Goal: Task Accomplishment & Management: Use online tool/utility

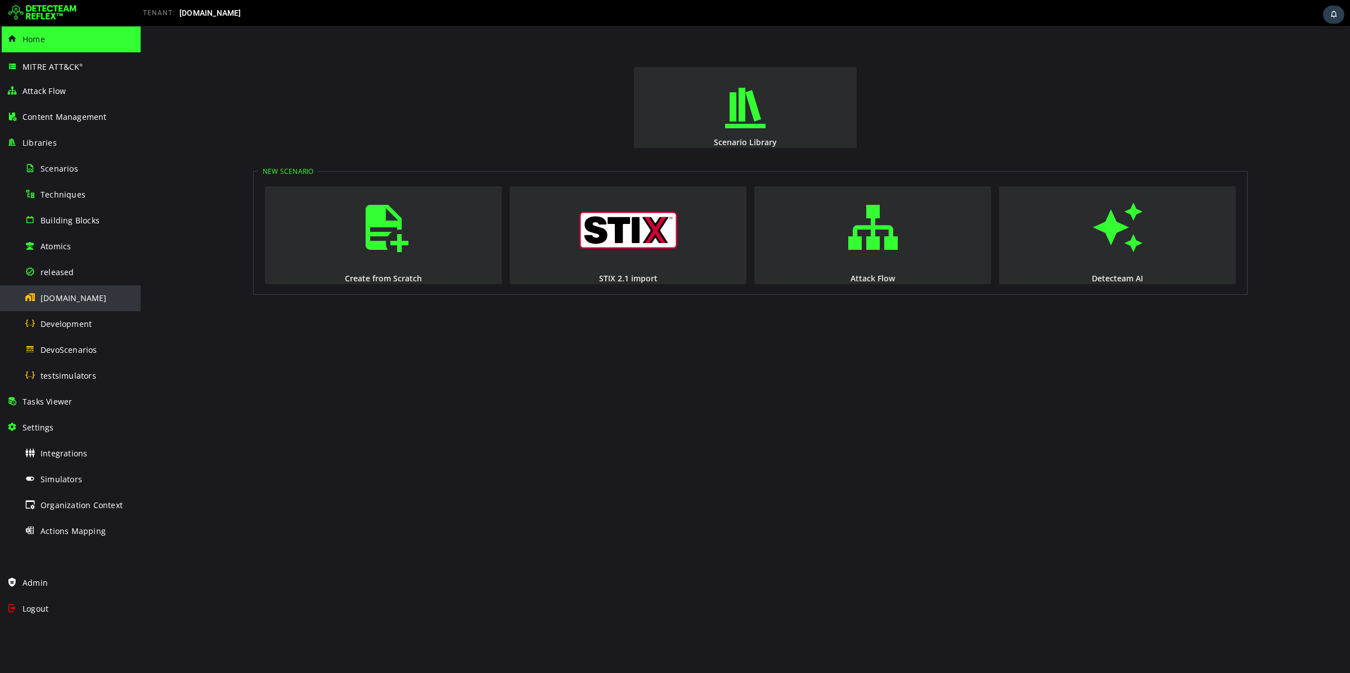
click at [65, 303] on div "[DOMAIN_NAME]" at bounding box center [79, 297] width 109 height 25
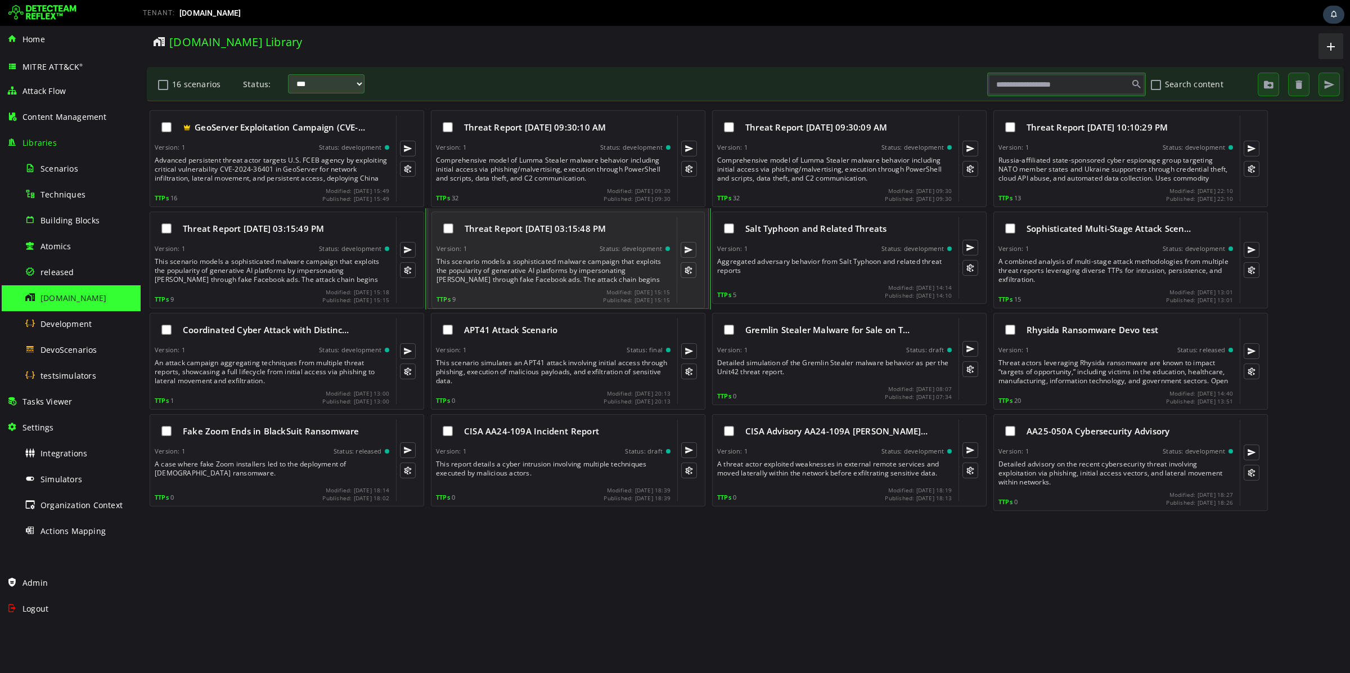
click at [551, 285] on div "Threat Report [DATE] 03:15:48 PM Version: 1 Status: development This scenario m…" at bounding box center [552, 260] width 233 height 87
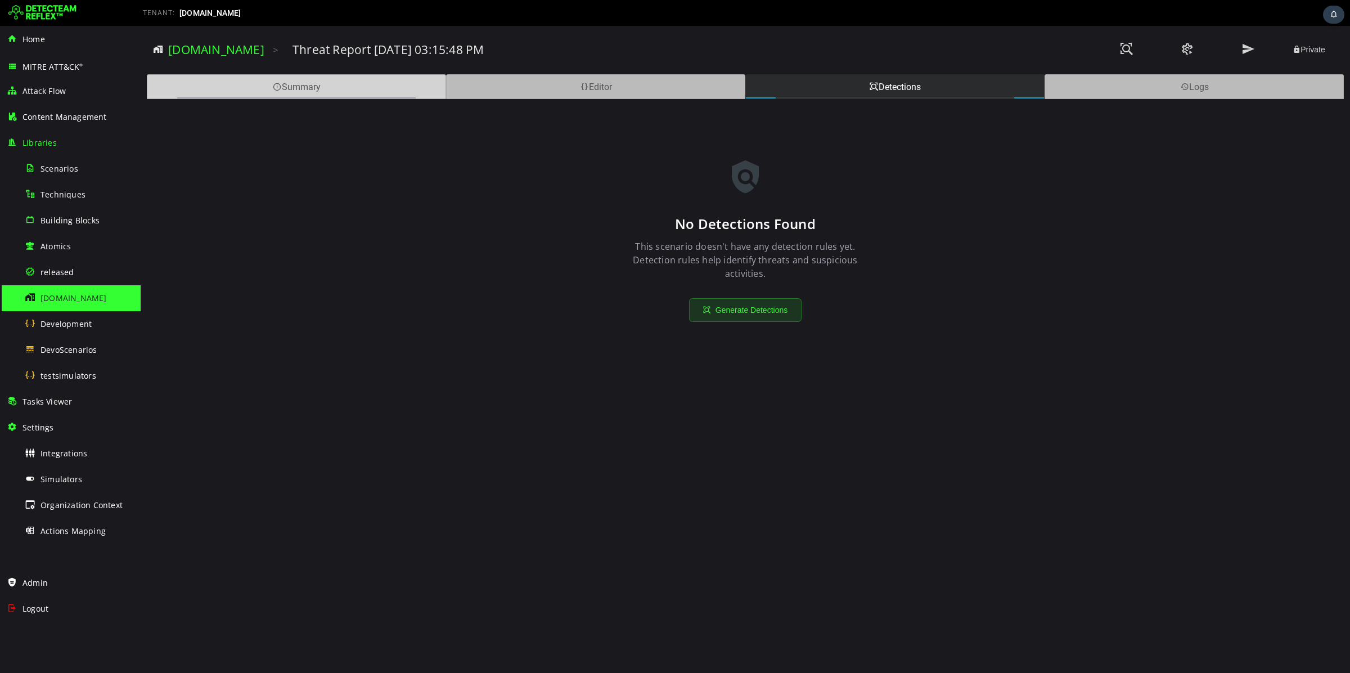
click at [385, 84] on div "Summary" at bounding box center [296, 86] width 299 height 25
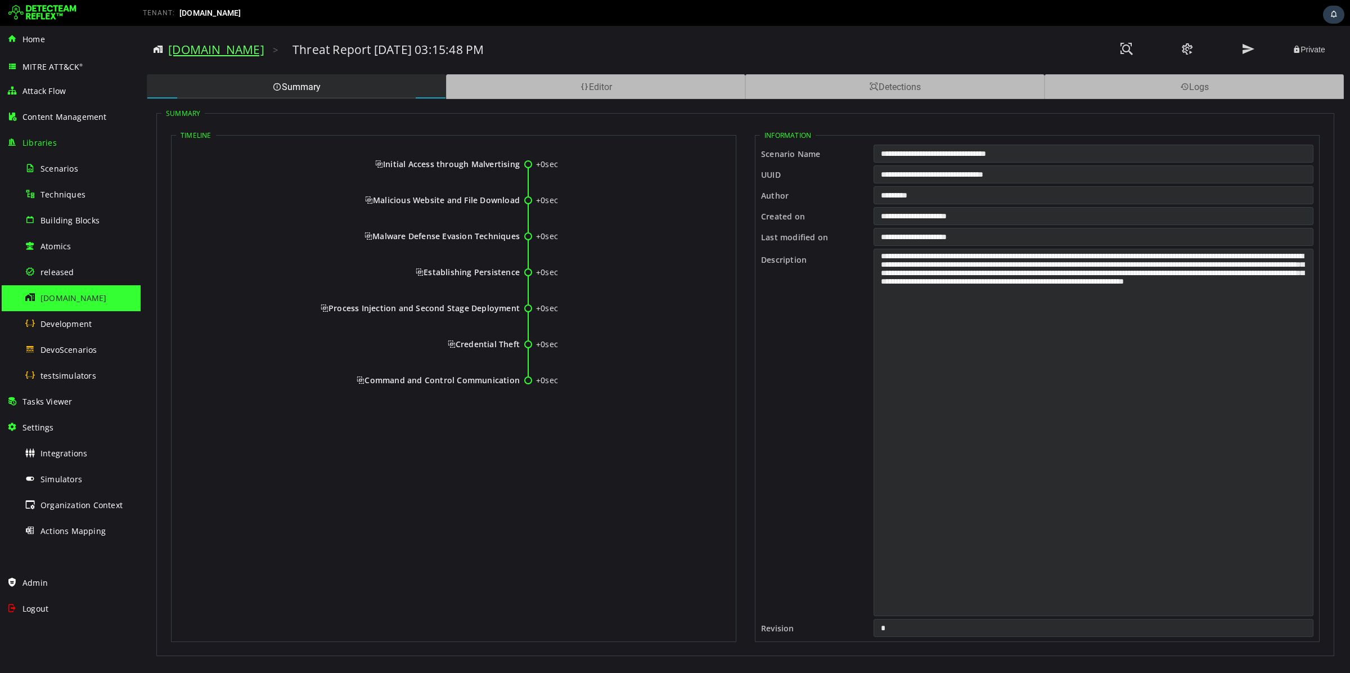
click at [187, 51] on link "[DOMAIN_NAME]" at bounding box center [216, 50] width 96 height 16
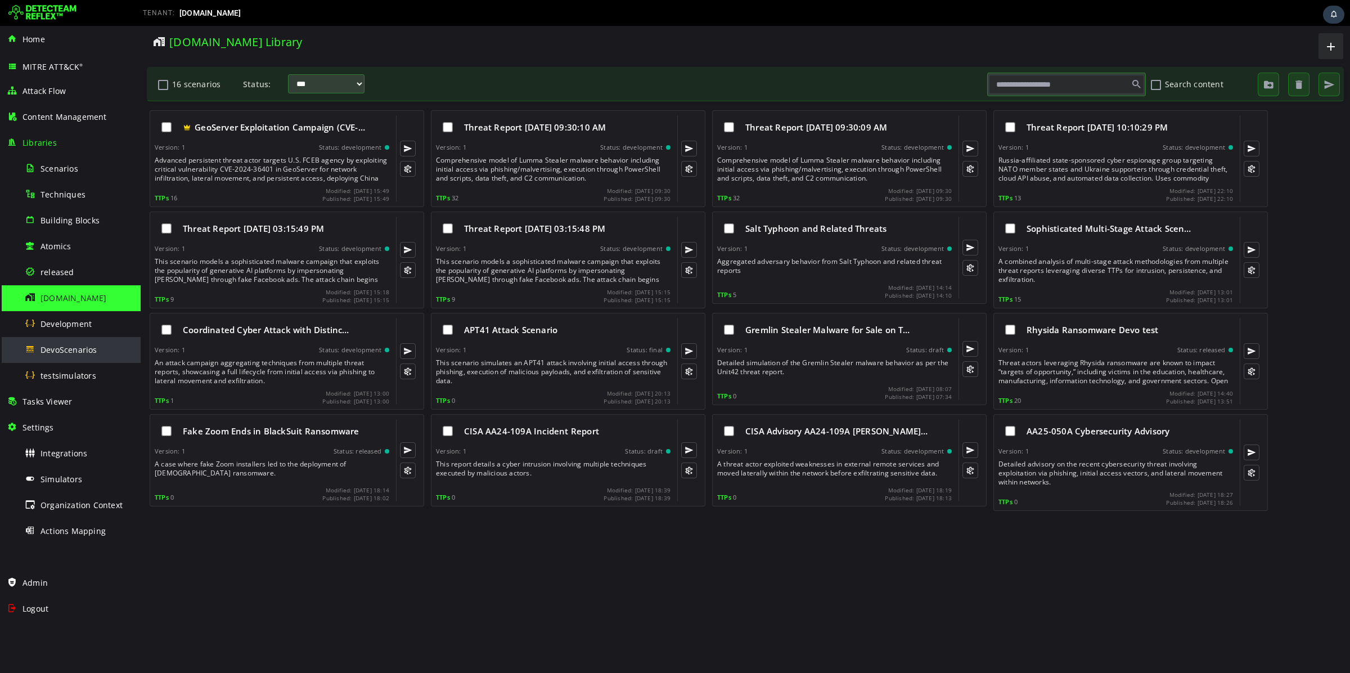
click at [69, 347] on span "DevoScenarios" at bounding box center [68, 349] width 57 height 11
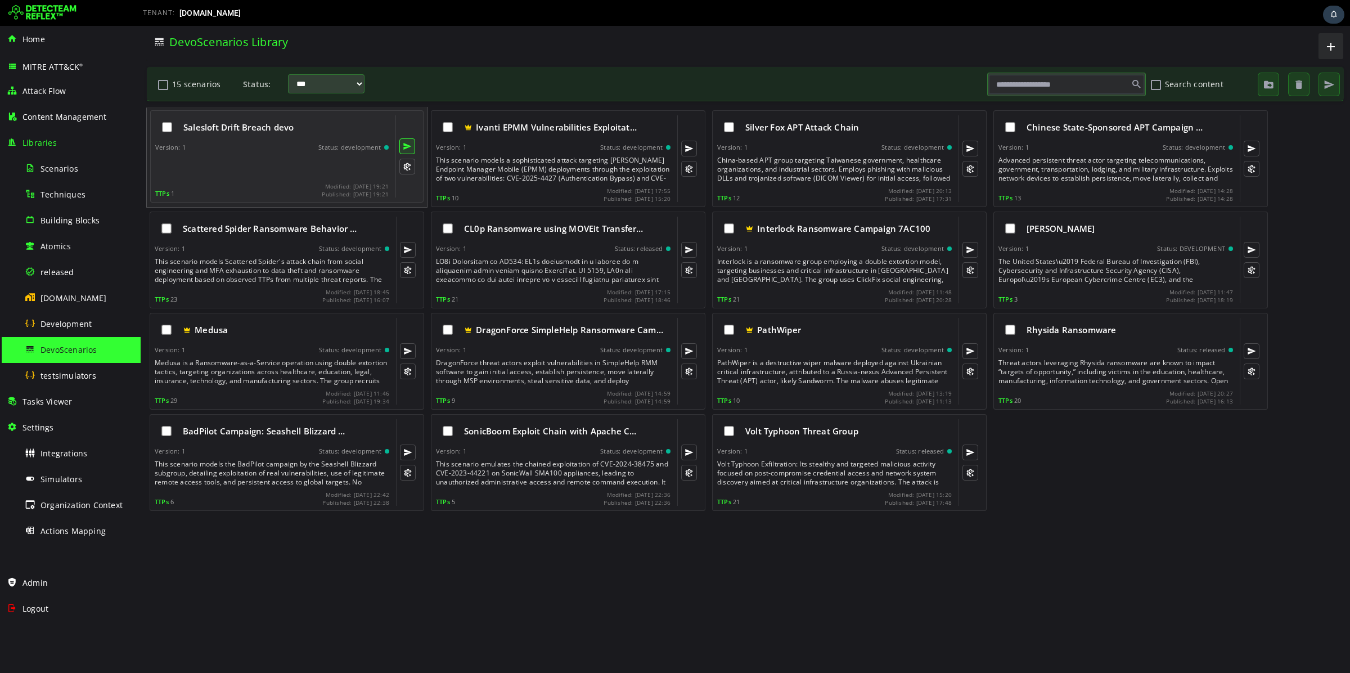
click at [405, 145] on button at bounding box center [407, 146] width 16 height 16
click at [281, 173] on div at bounding box center [273, 167] width 236 height 22
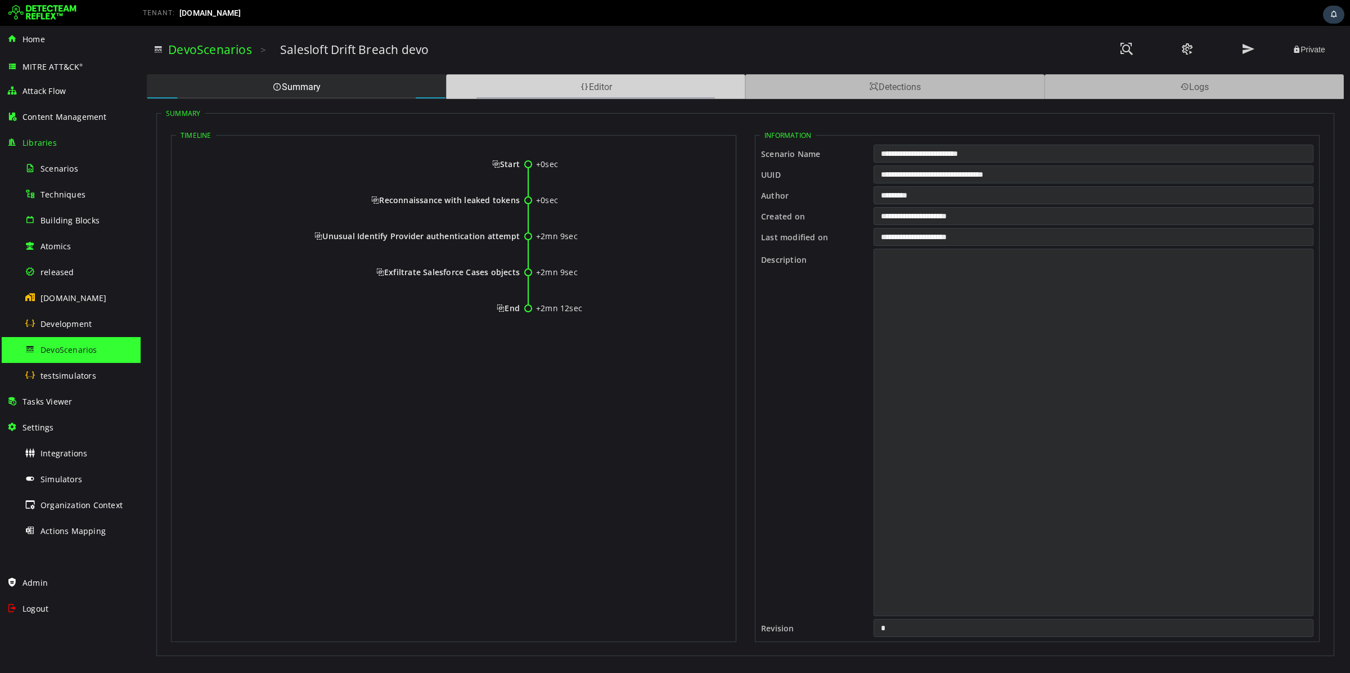
click at [607, 86] on div "Editor" at bounding box center [595, 86] width 299 height 25
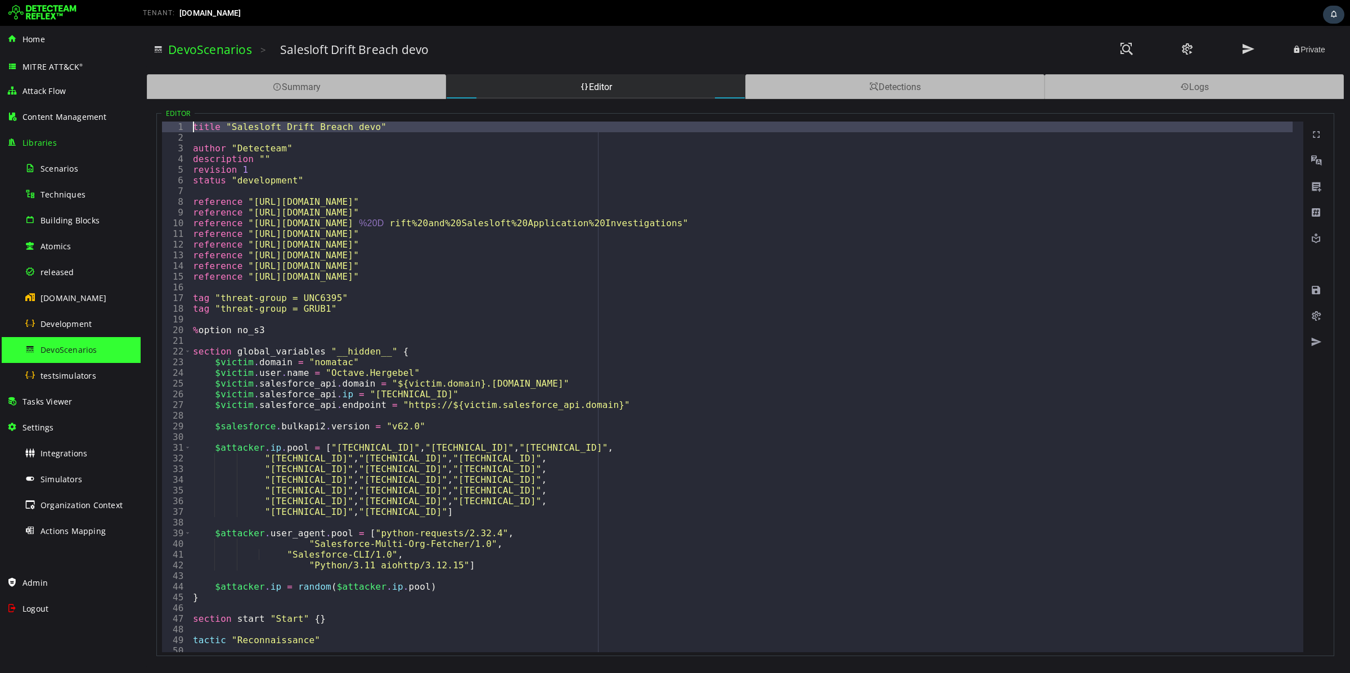
drag, startPoint x: 190, startPoint y: 130, endPoint x: 246, endPoint y: 310, distance: 188.5
click at [249, 319] on div "**********" at bounding box center [732, 386] width 1141 height 530
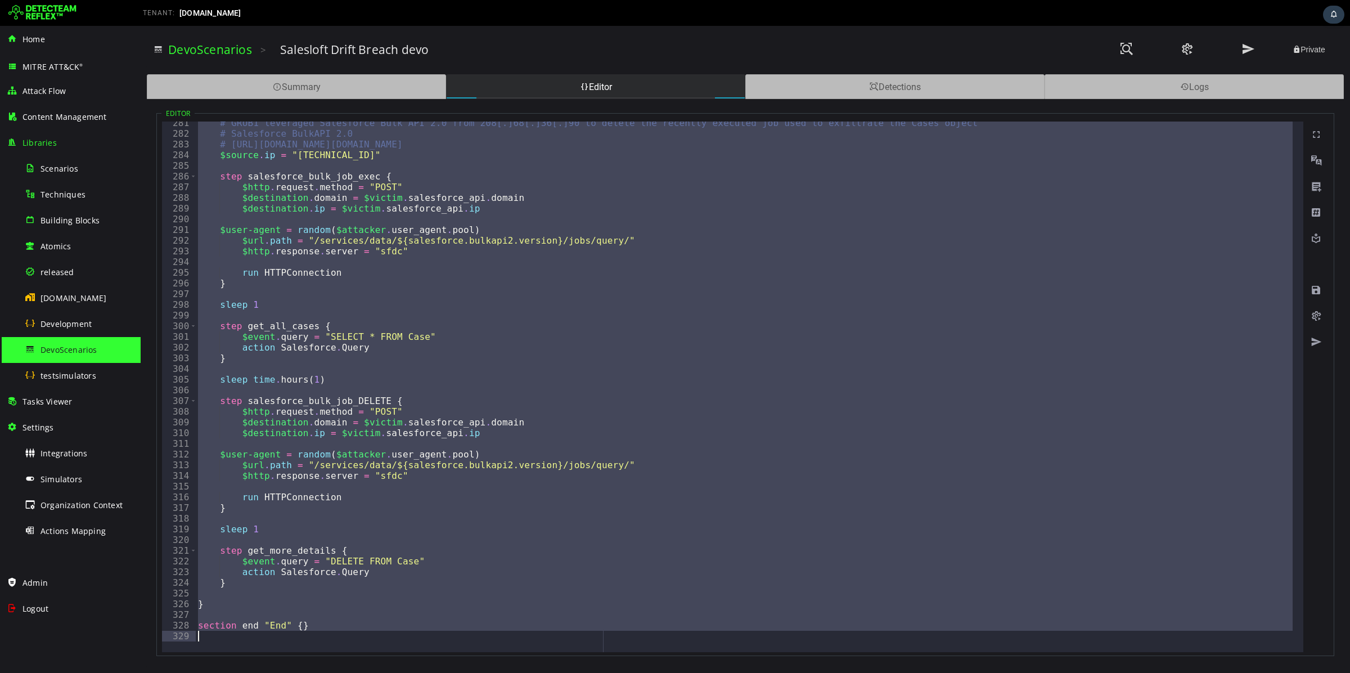
scroll to position [2996, 0]
drag, startPoint x: 193, startPoint y: 123, endPoint x: 402, endPoint y: 673, distance: 588.4
click at [402, 672] on html "XXXXXXXXXXXXXXXXXXXXXXXXXXXXXXXXXXXXXXXXXXXXXXXXXXXXXXXXXXXXXXXXXXXXXXXXXXXXXXX…" at bounding box center [745, 349] width 1209 height 647
type textarea "**********"
